Goal: Information Seeking & Learning: Learn about a topic

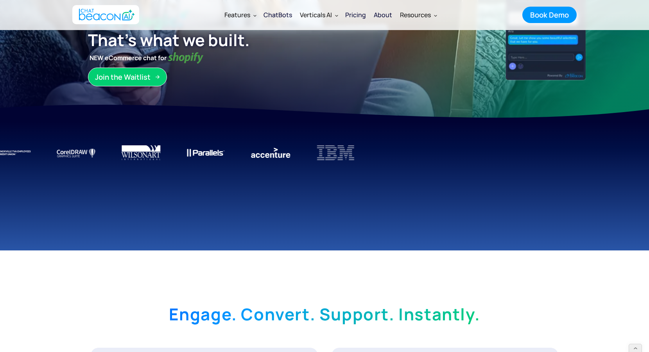
scroll to position [257, 0]
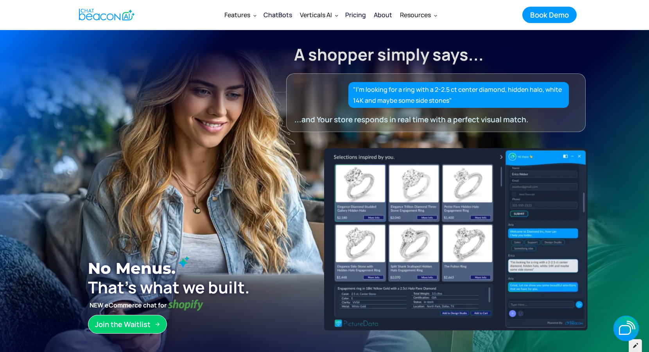
click at [636, 348] on icon at bounding box center [635, 345] width 5 height 5
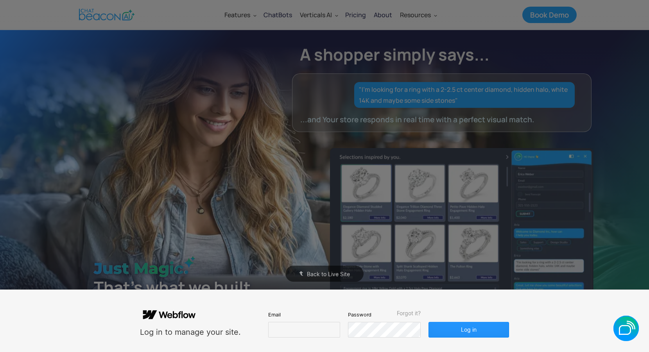
click at [413, 309] on form "Log in to manage your site. Email Password Forgot it? Log in" at bounding box center [324, 321] width 369 height 33
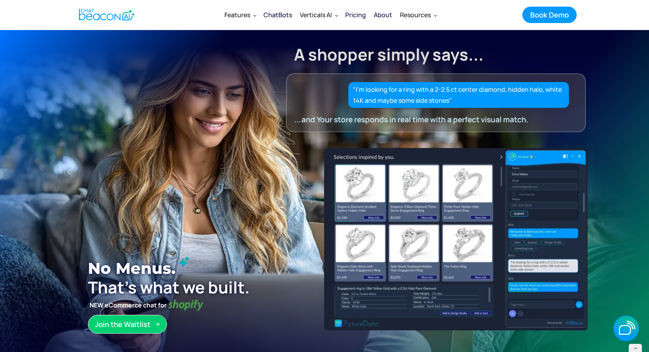
click at [281, 16] on div "ChatBots" at bounding box center [278, 14] width 29 height 11
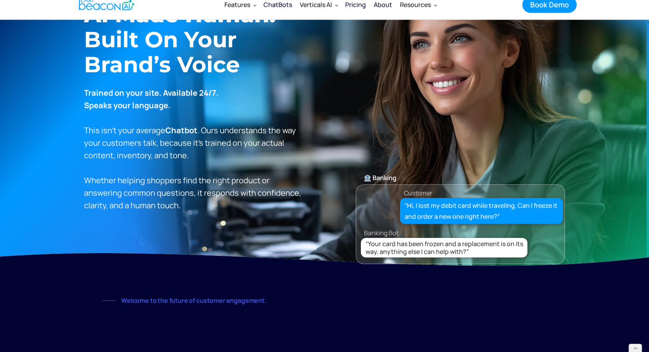
scroll to position [74, 0]
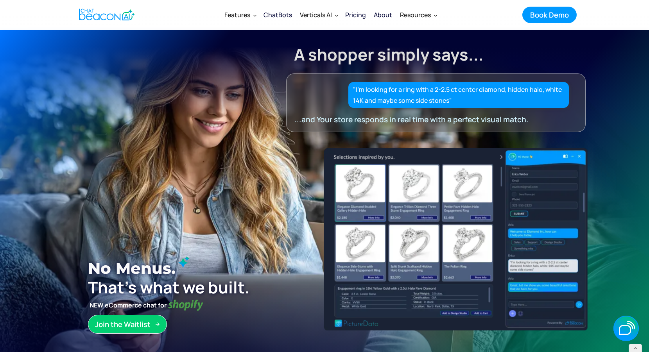
click at [288, 13] on div "ChatBots" at bounding box center [278, 14] width 29 height 11
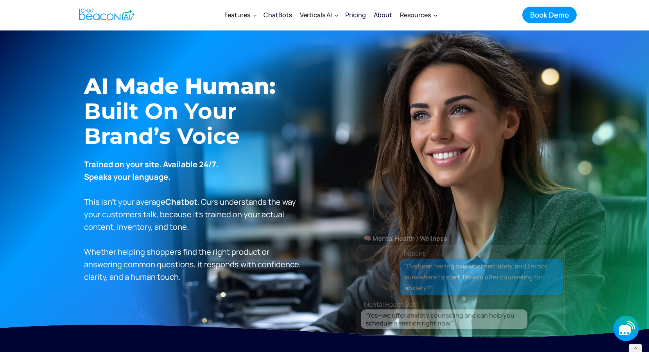
click at [631, 339] on icon "button" at bounding box center [626, 328] width 25 height 25
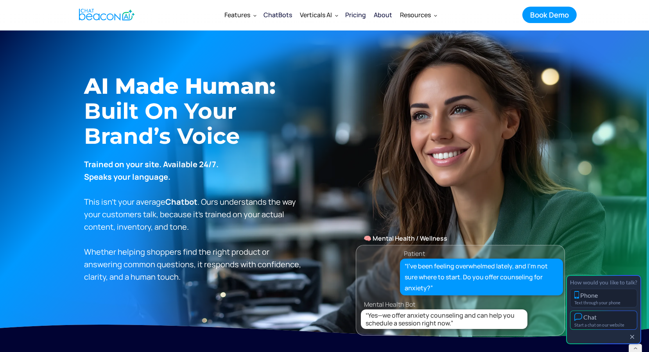
click at [610, 317] on div "Chat" at bounding box center [603, 317] width 59 height 8
